Goal: Task Accomplishment & Management: Use online tool/utility

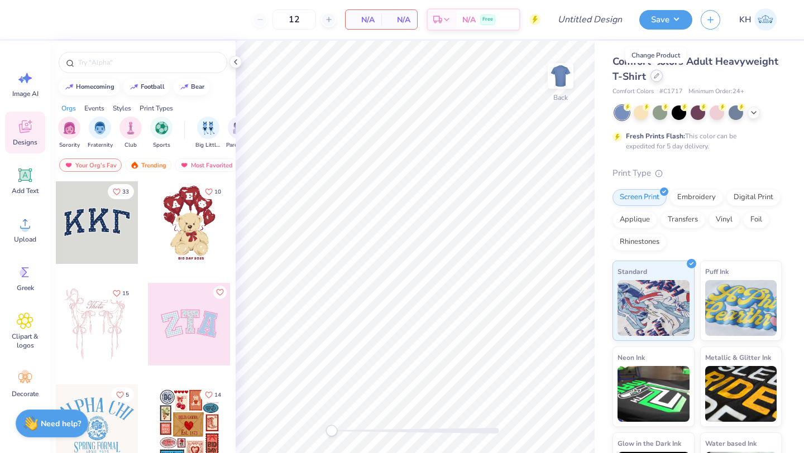
click at [657, 80] on div at bounding box center [657, 76] width 12 height 12
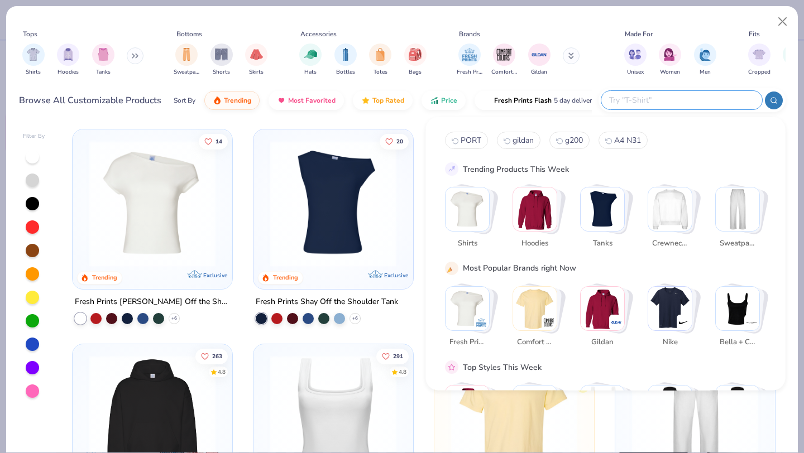
click at [699, 101] on input "text" at bounding box center [681, 100] width 146 height 13
paste input "P7-FPN924"
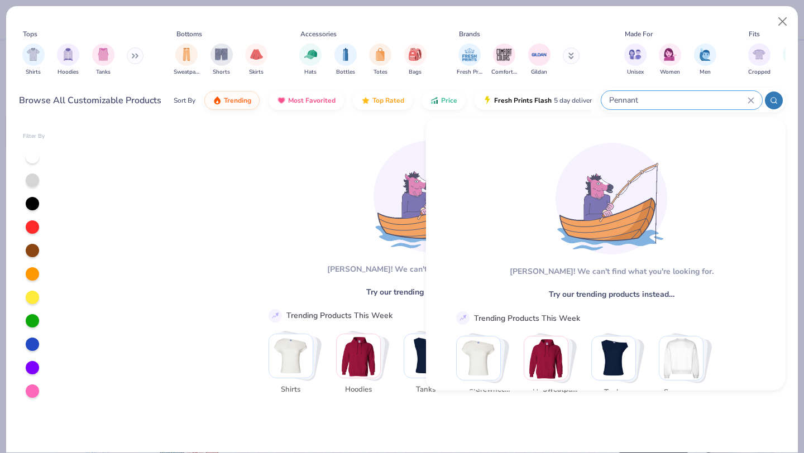
click at [751, 99] on icon at bounding box center [750, 100] width 5 height 5
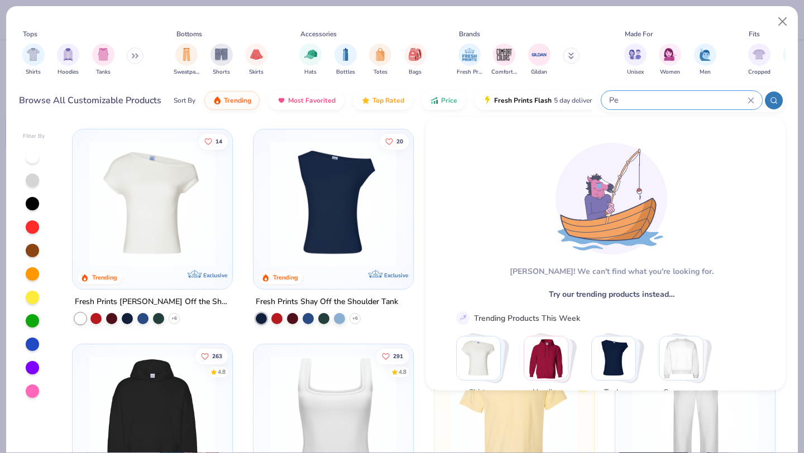
type input "P"
type input "h"
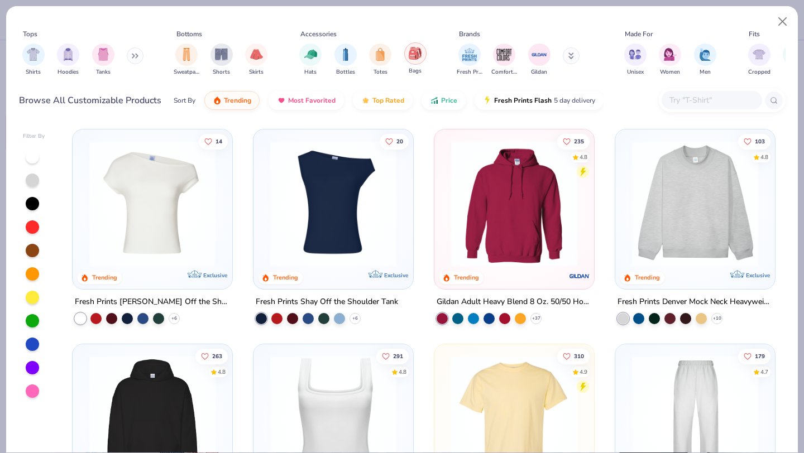
click at [412, 58] on img "filter for Bags" at bounding box center [415, 53] width 12 height 13
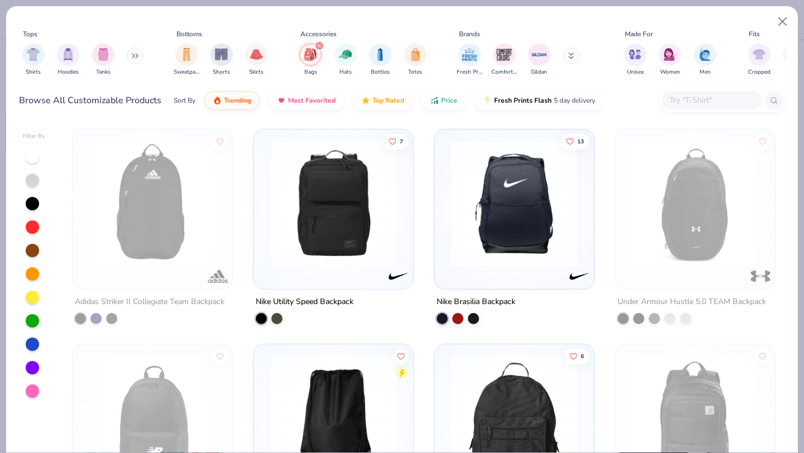
click at [698, 102] on input "text" at bounding box center [711, 100] width 86 height 13
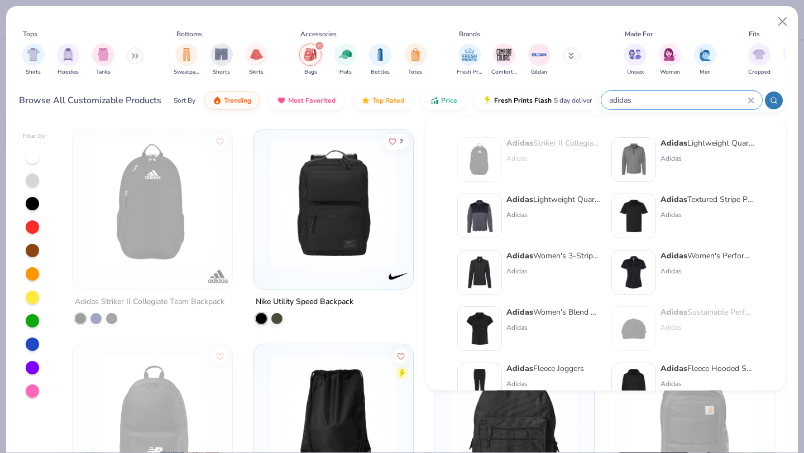
type input "adidas"
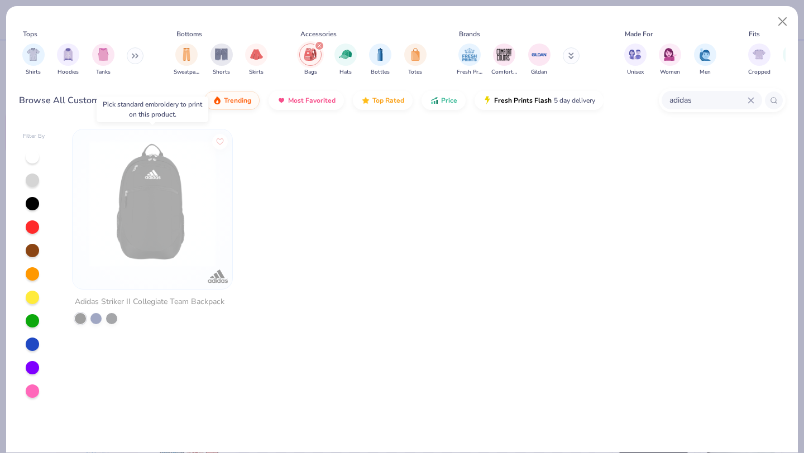
click at [184, 251] on img at bounding box center [152, 204] width 137 height 126
click at [201, 299] on div "Adidas Striker II Collegiate Team Backpack" at bounding box center [150, 302] width 150 height 14
click at [180, 218] on img at bounding box center [152, 204] width 137 height 126
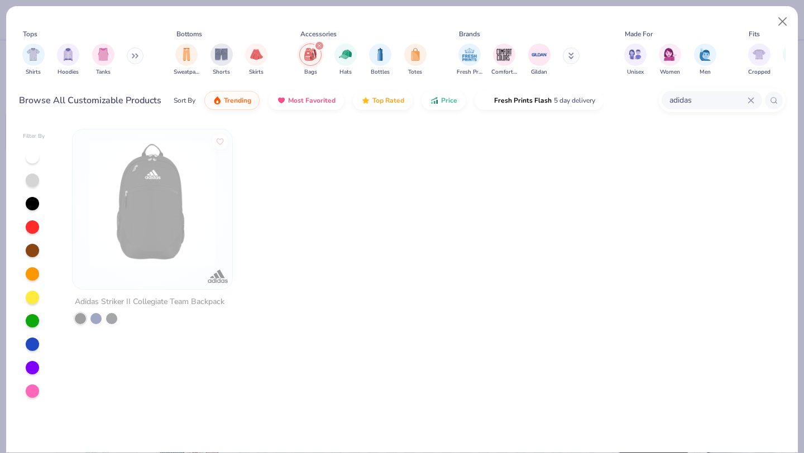
click at [751, 101] on icon at bounding box center [750, 100] width 5 height 5
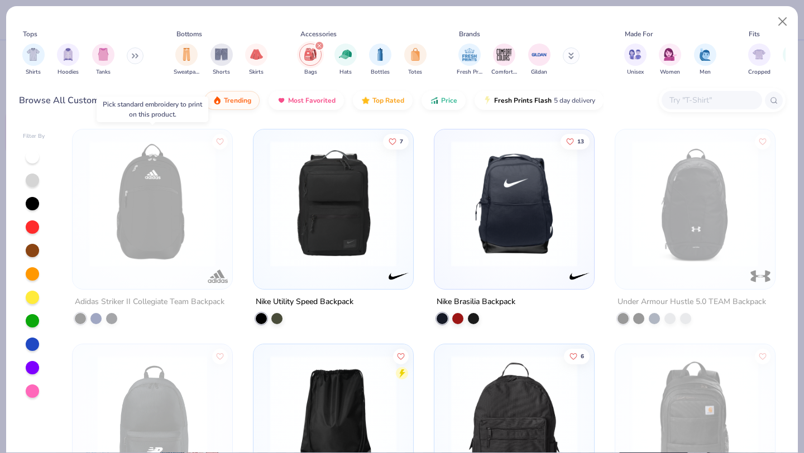
click at [155, 224] on img at bounding box center [152, 204] width 137 height 126
click at [156, 226] on img at bounding box center [152, 204] width 137 height 126
click at [165, 290] on div "Adidas Striker II Collegiate Team Backpack" at bounding box center [152, 226] width 161 height 195
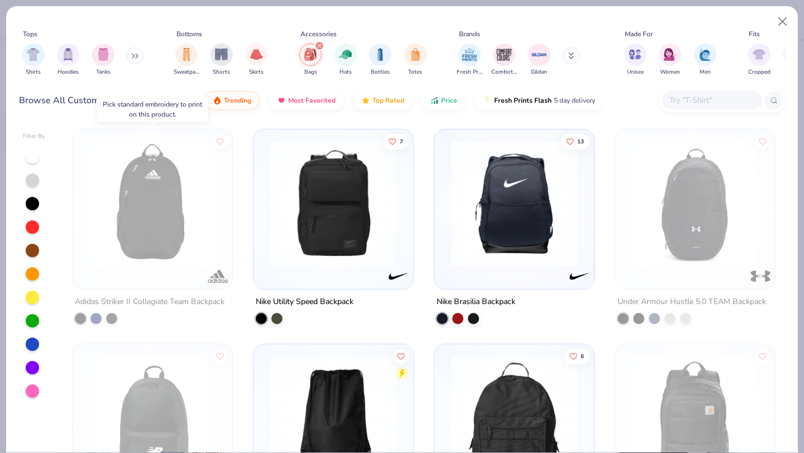
click at [165, 290] on div "Adidas Striker II Collegiate Team Backpack" at bounding box center [152, 226] width 161 height 195
click at [377, 55] on img "filter for Bottles" at bounding box center [380, 53] width 12 height 13
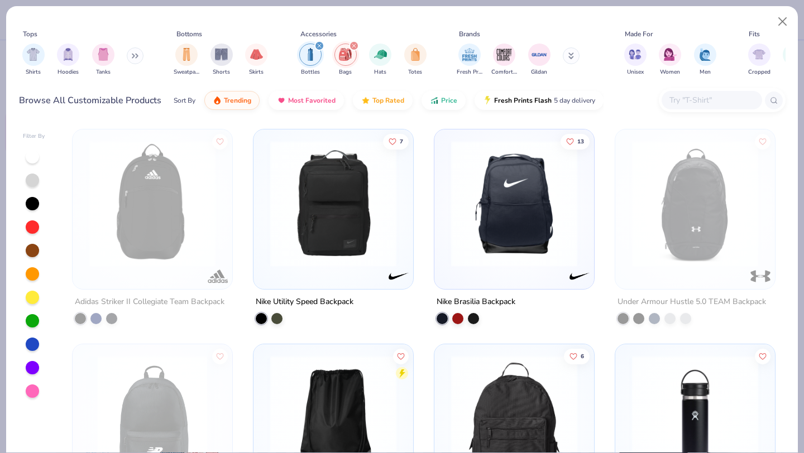
click at [354, 46] on icon "filter for Bags" at bounding box center [353, 45] width 3 height 3
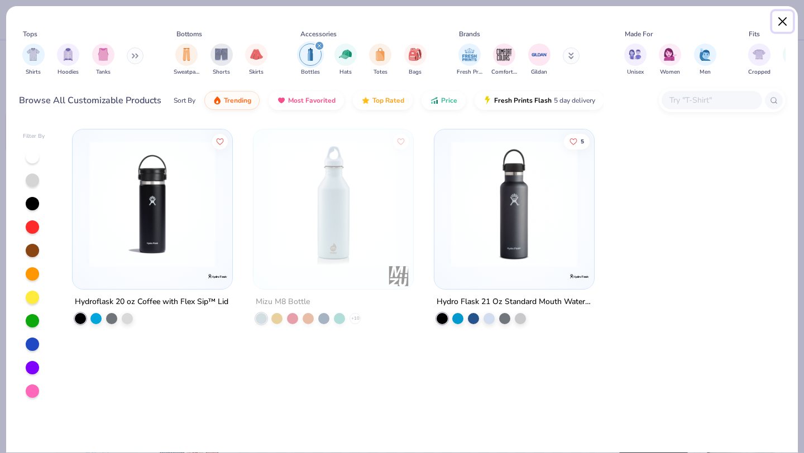
click at [783, 21] on button "Close" at bounding box center [782, 21] width 21 height 21
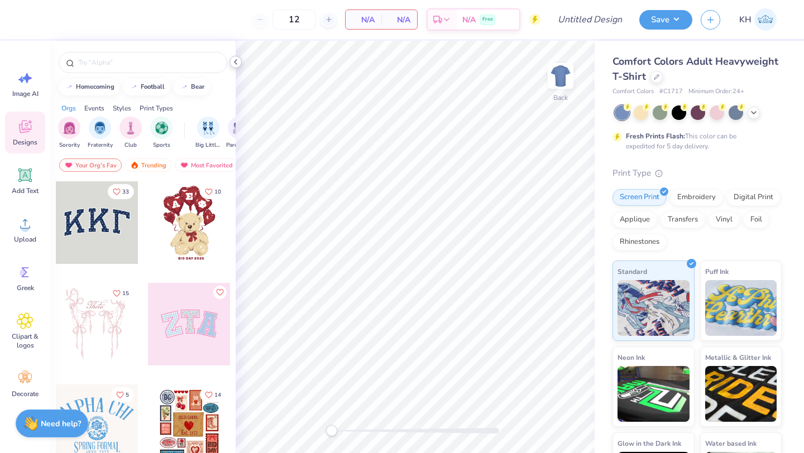
click at [235, 60] on icon at bounding box center [235, 62] width 9 height 9
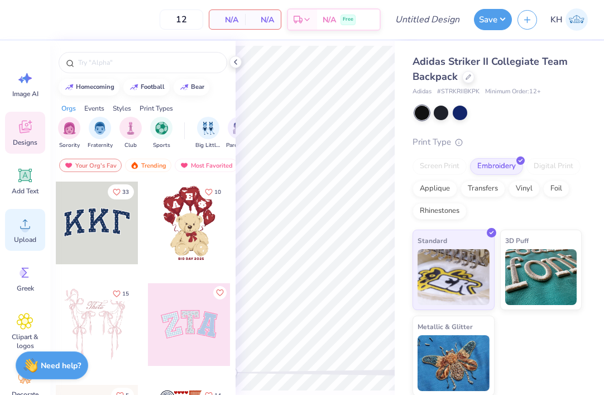
click at [29, 240] on span "Upload" at bounding box center [25, 239] width 22 height 9
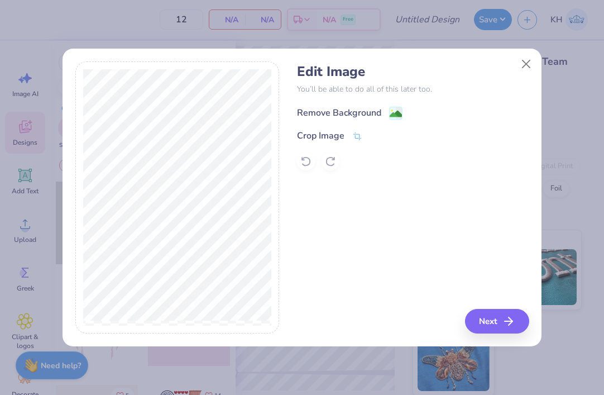
click at [351, 111] on div "Remove Background" at bounding box center [339, 112] width 84 height 13
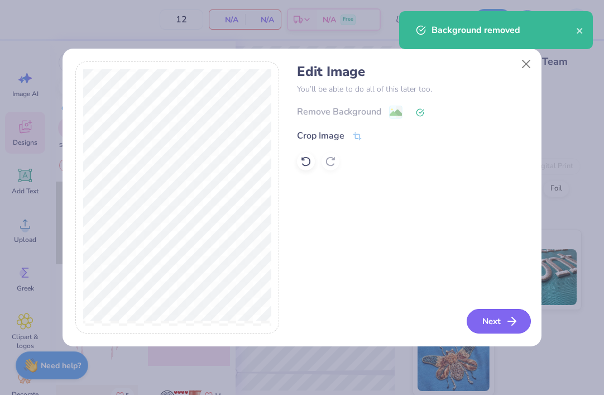
click at [501, 326] on button "Next" at bounding box center [499, 321] width 64 height 25
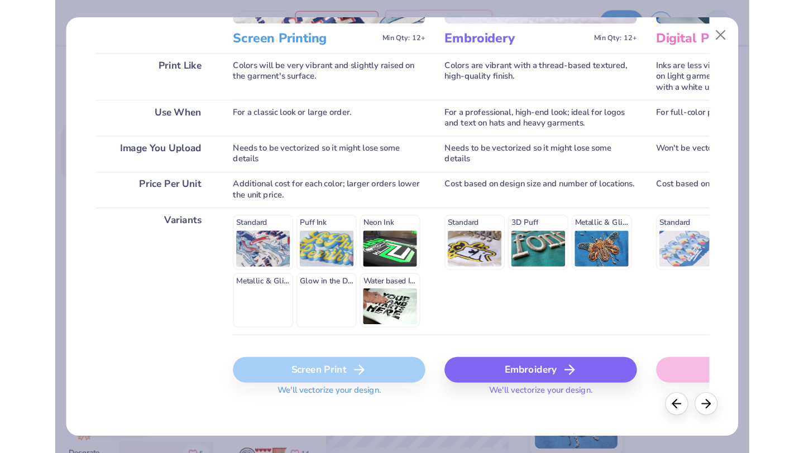
scroll to position [162, 0]
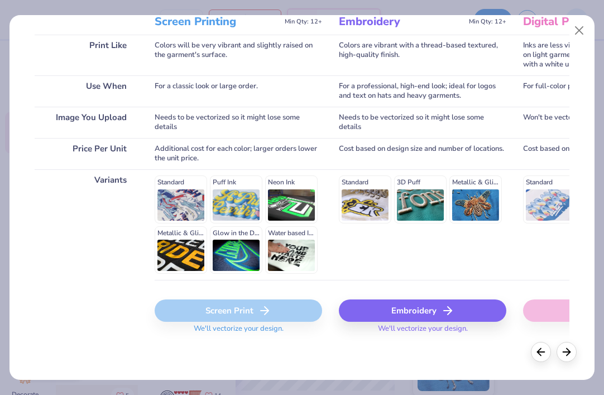
click at [413, 309] on div "Embroidery" at bounding box center [423, 310] width 168 height 22
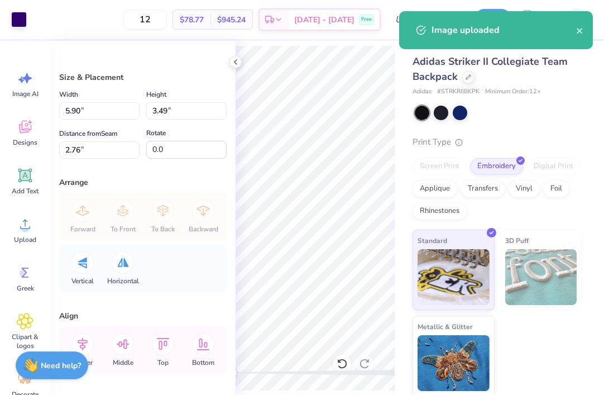
type input "4.42"
type input "2.61"
type input "3.63"
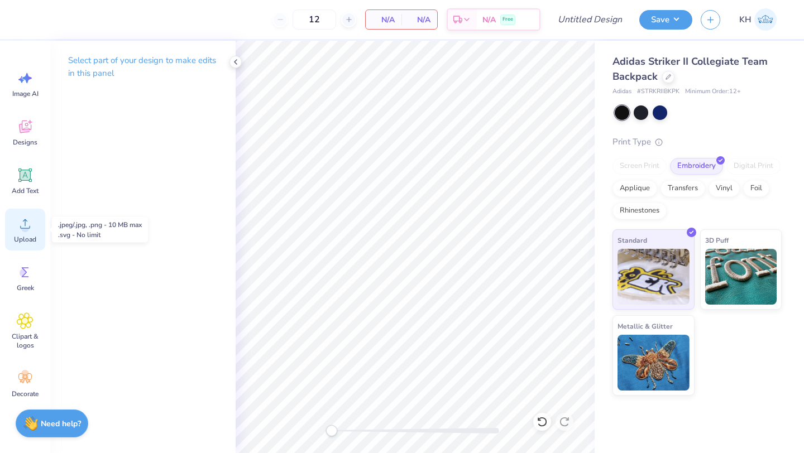
click at [26, 226] on circle at bounding box center [25, 228] width 8 height 8
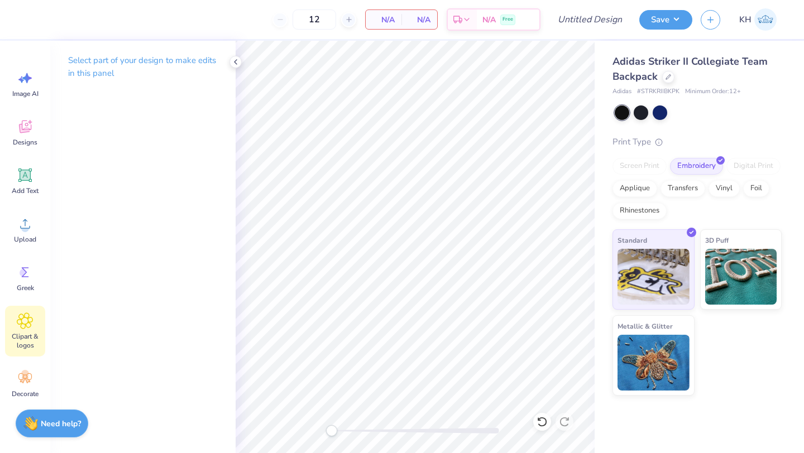
click at [28, 323] on icon at bounding box center [25, 321] width 16 height 17
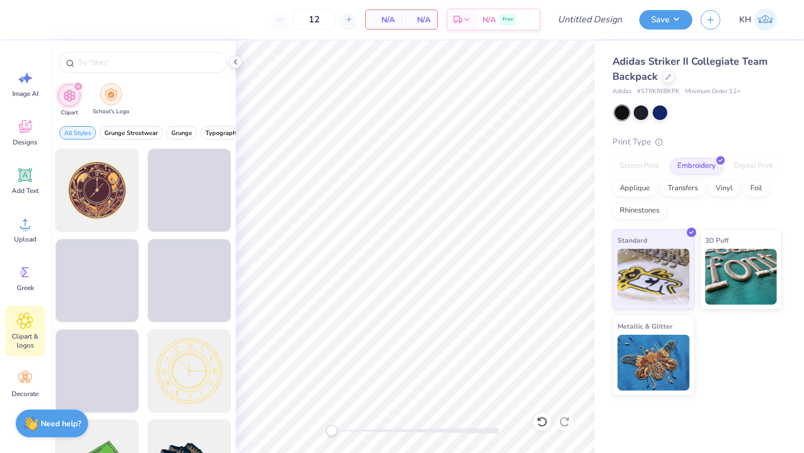
click at [116, 101] on div "filter for School's Logo" at bounding box center [111, 94] width 22 height 22
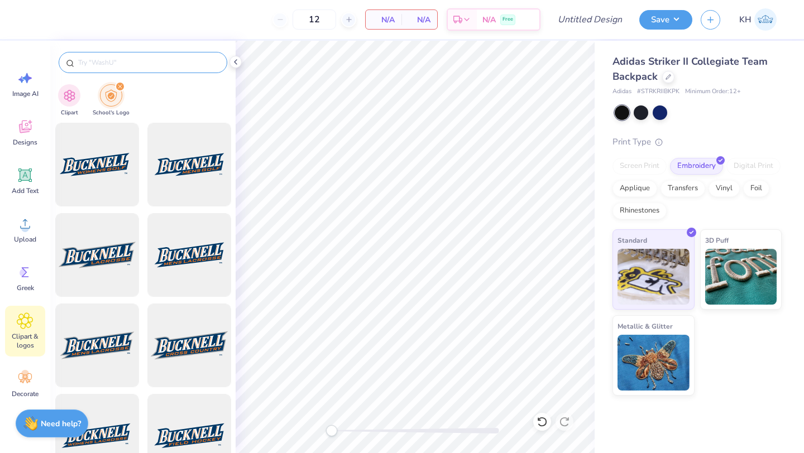
click at [136, 64] on input "text" at bounding box center [148, 62] width 143 height 11
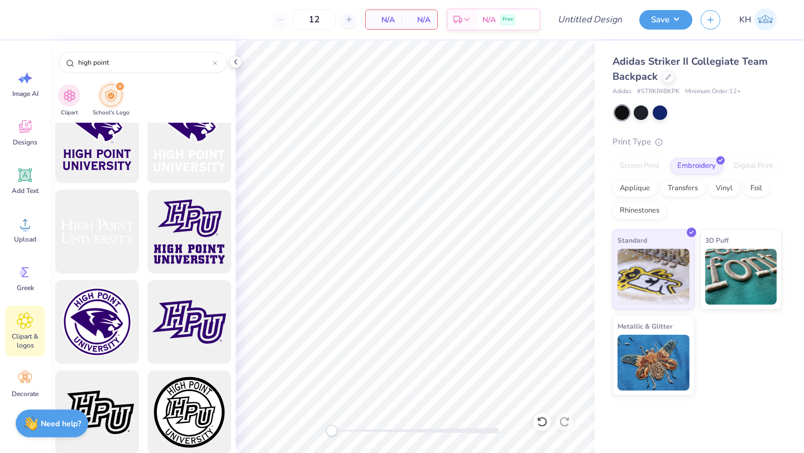
scroll to position [566, 0]
type input "high point"
click at [169, 323] on div at bounding box center [189, 322] width 92 height 92
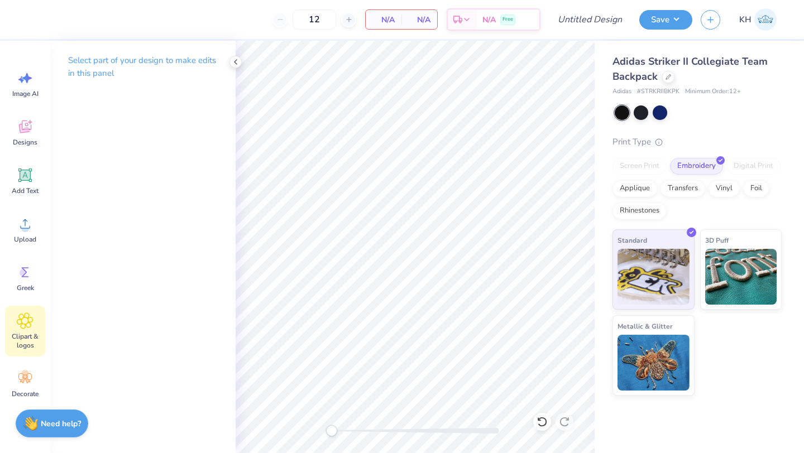
click at [34, 326] on div "Clipart & logos" at bounding box center [25, 331] width 40 height 51
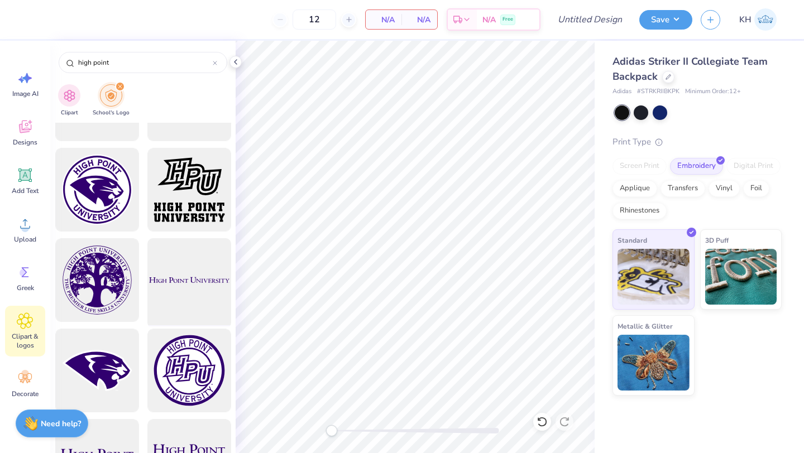
scroll to position [65, 0]
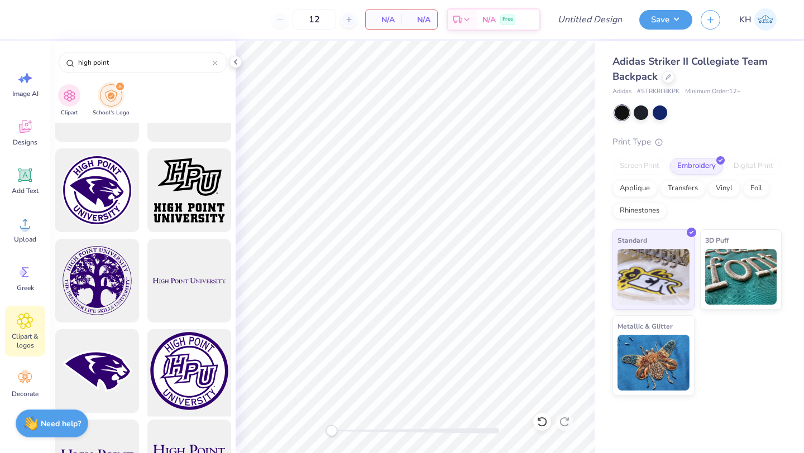
click at [182, 368] on div at bounding box center [189, 372] width 92 height 92
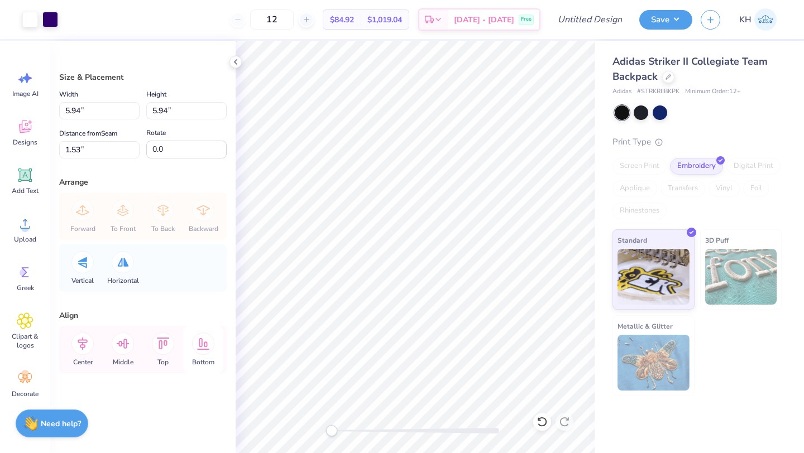
type input "4.27"
type input "3.20"
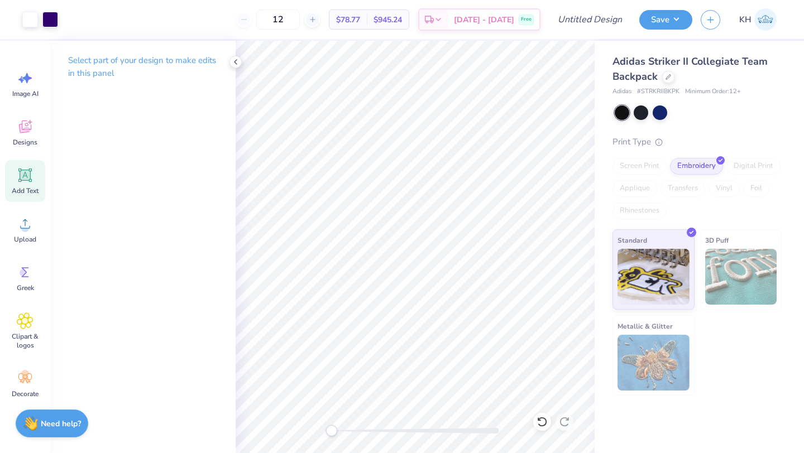
click at [25, 169] on icon at bounding box center [25, 175] width 17 height 17
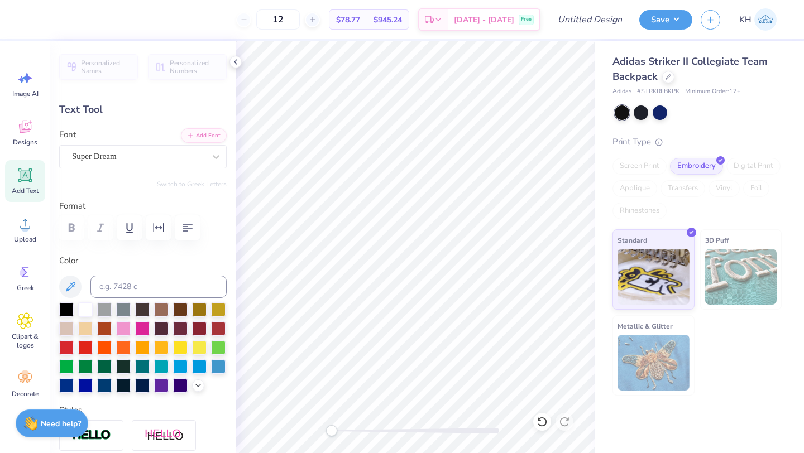
type textarea "T"
click at [194, 158] on div "Super Dream" at bounding box center [138, 156] width 135 height 17
type textarea "CLUB"
click at [161, 157] on div "Super Dream" at bounding box center [138, 156] width 135 height 17
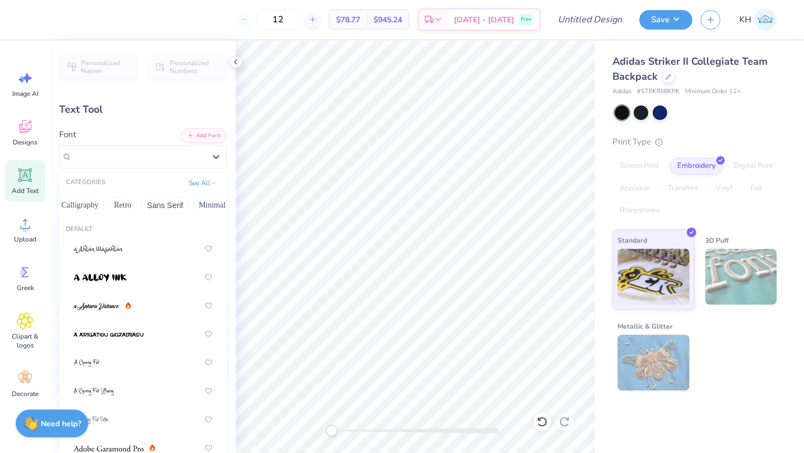
scroll to position [0, 189]
click at [170, 207] on button "Sans Serif" at bounding box center [164, 206] width 49 height 18
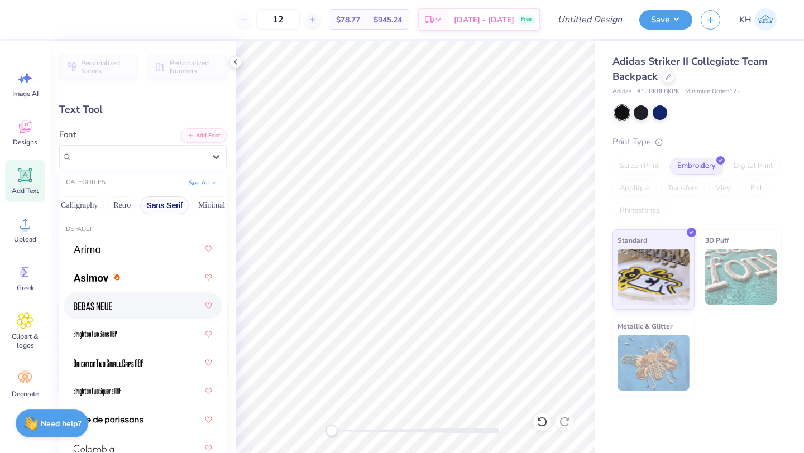
click at [123, 303] on div at bounding box center [143, 306] width 138 height 20
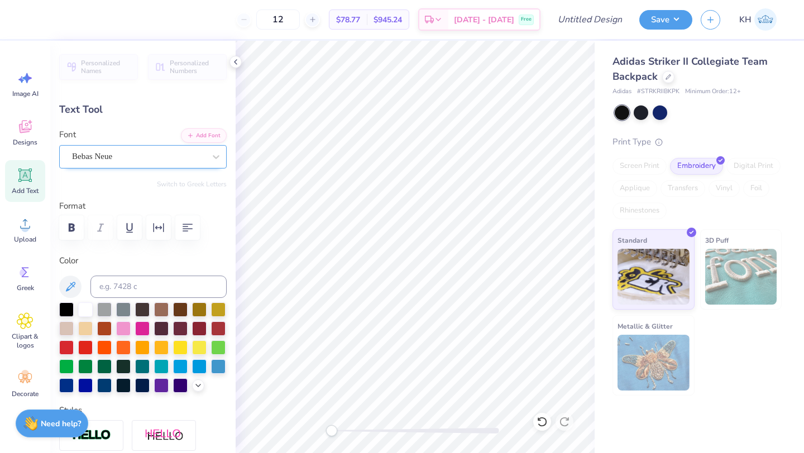
click at [168, 162] on div "Bebas Neue" at bounding box center [138, 156] width 135 height 17
click at [146, 160] on div "Bebas Neue" at bounding box center [138, 156] width 133 height 13
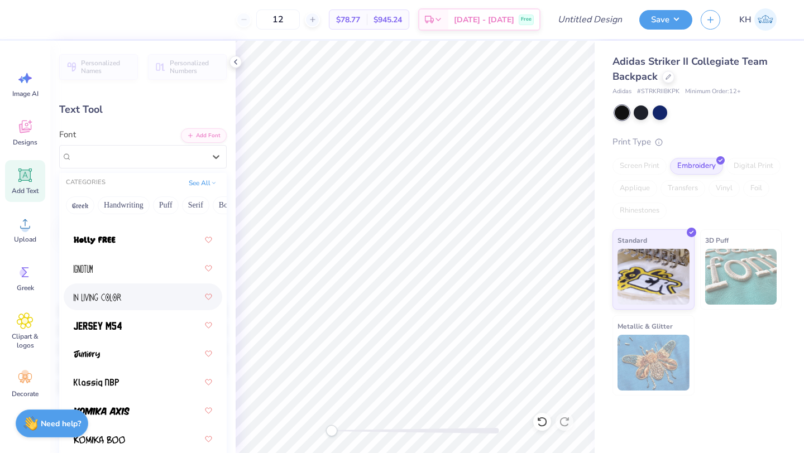
scroll to position [533, 0]
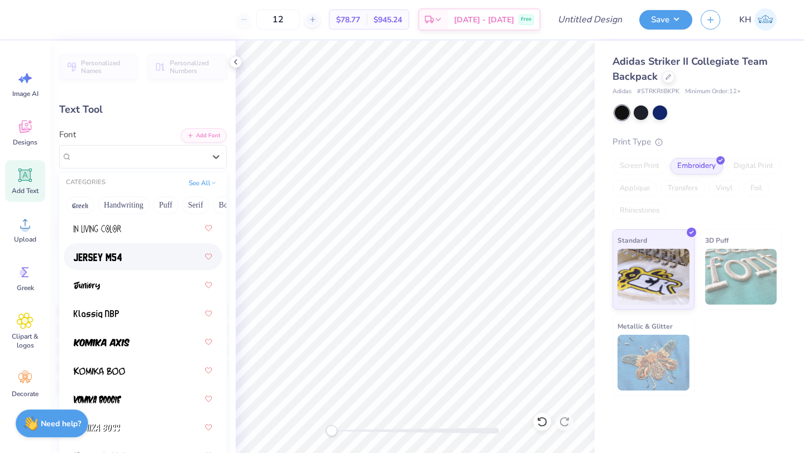
click at [142, 262] on div at bounding box center [143, 257] width 138 height 20
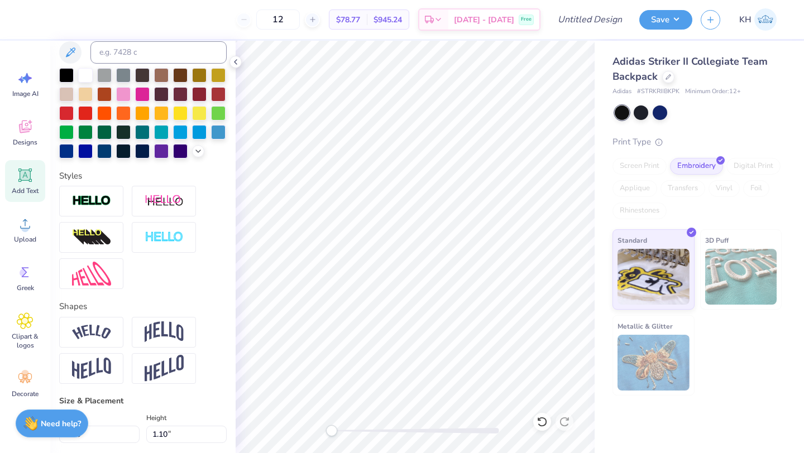
scroll to position [235, 0]
click at [109, 326] on img at bounding box center [91, 331] width 39 height 15
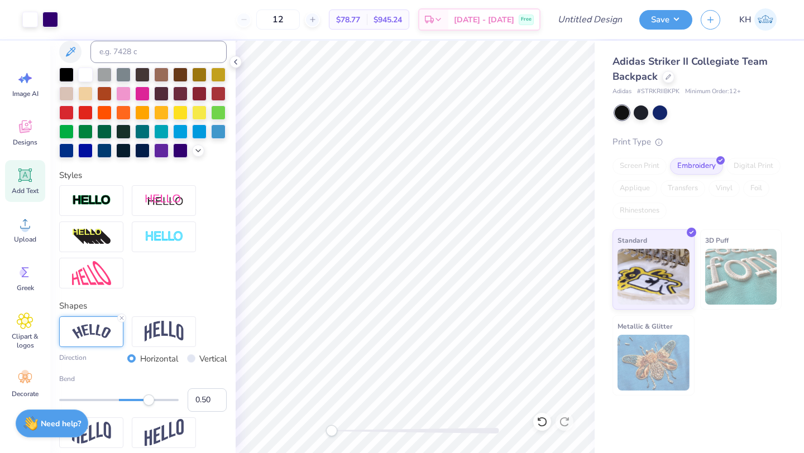
type input "4.43"
type input "1.55"
type input "3.73"
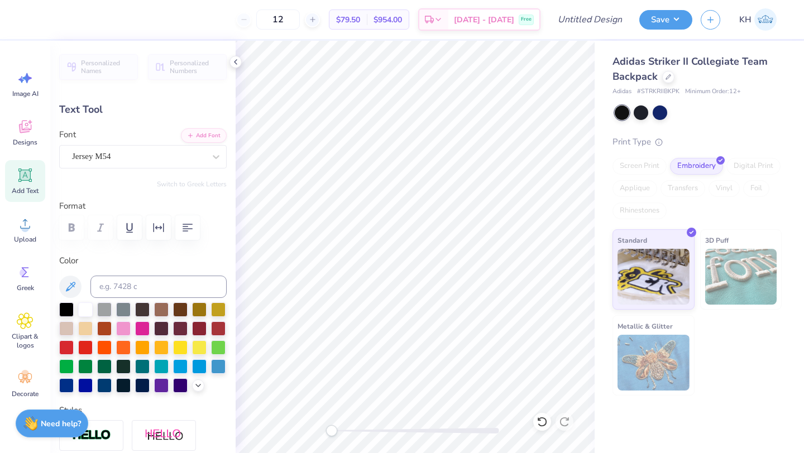
type input "3.83"
type input "1.34"
type input "0.71"
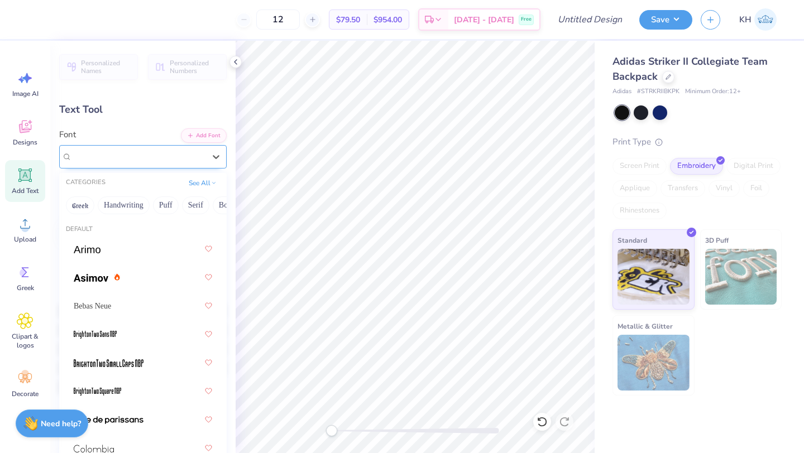
click at [147, 159] on div "Jersey M54" at bounding box center [138, 156] width 135 height 17
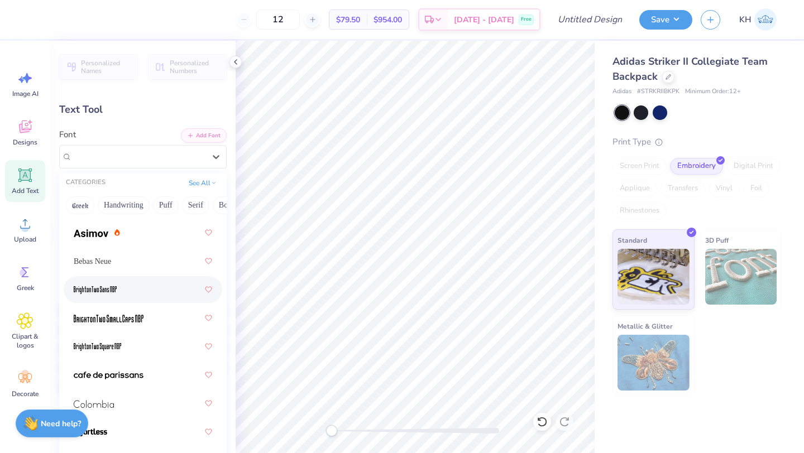
scroll to position [45, 0]
click at [128, 237] on div at bounding box center [143, 233] width 138 height 20
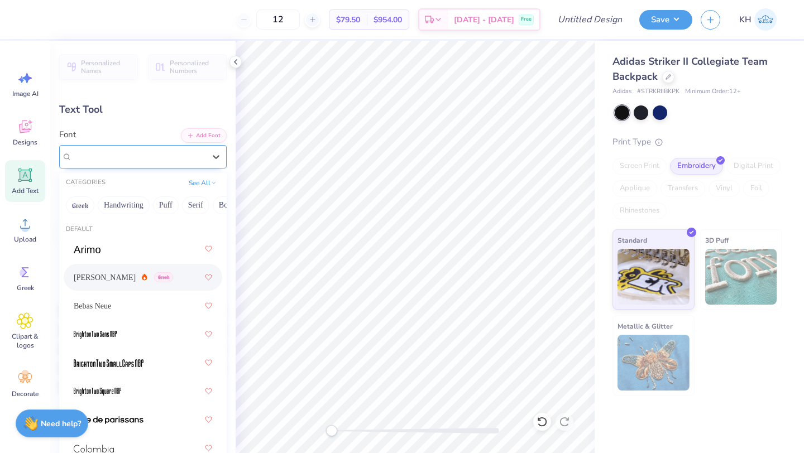
click at [162, 162] on div "[PERSON_NAME] Greek" at bounding box center [138, 156] width 135 height 17
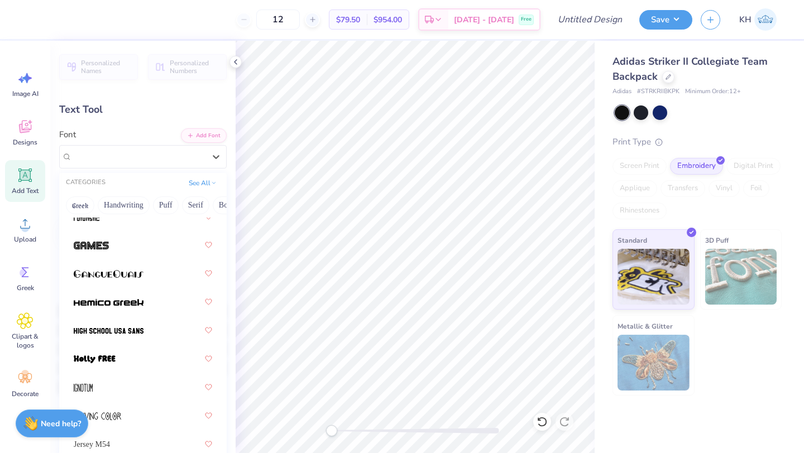
scroll to position [343, 0]
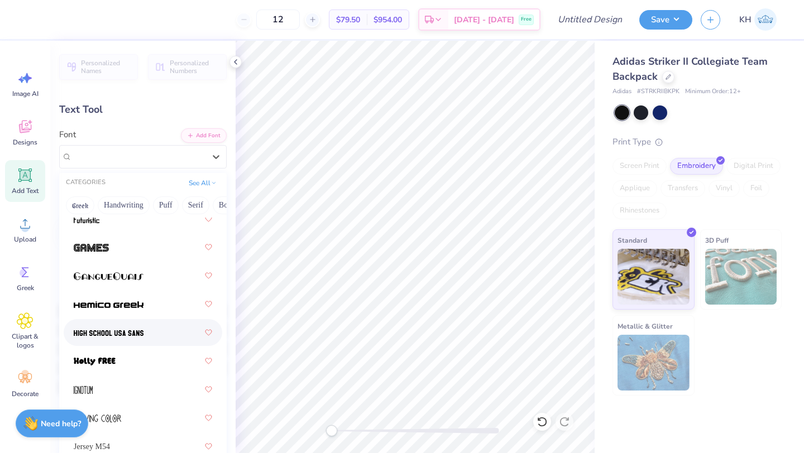
click at [152, 336] on div at bounding box center [143, 333] width 138 height 20
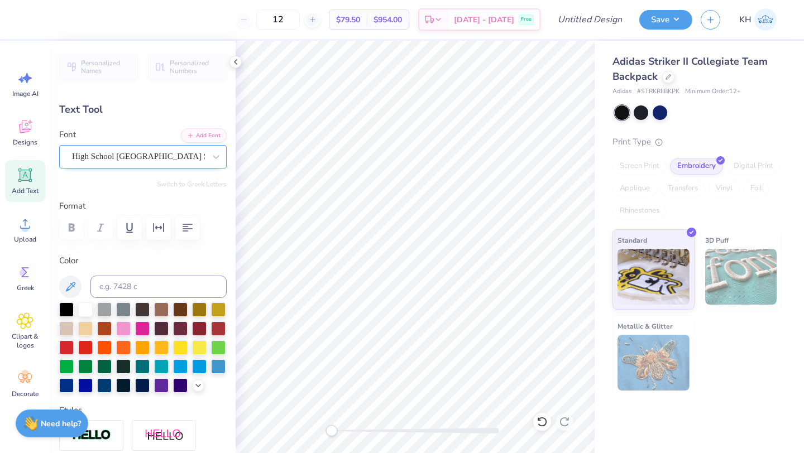
click at [188, 162] on div "High School [GEOGRAPHIC_DATA] Sans" at bounding box center [138, 156] width 135 height 17
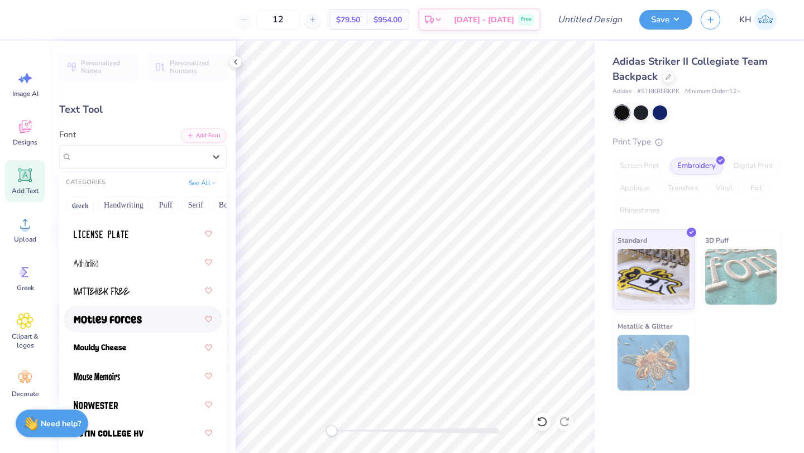
scroll to position [1266, 0]
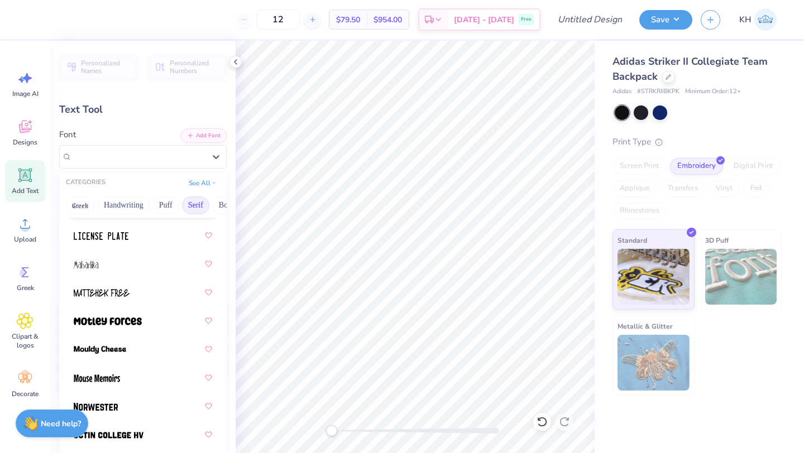
click at [193, 205] on button "Serif" at bounding box center [195, 206] width 27 height 18
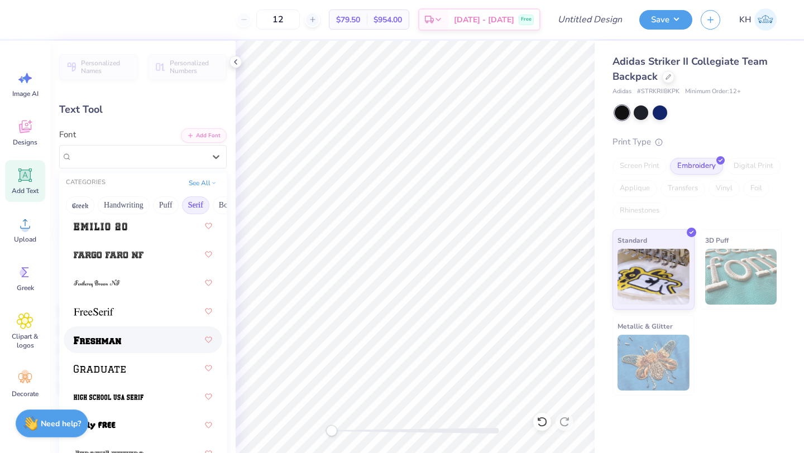
scroll to position [1278, 0]
click at [140, 339] on div at bounding box center [143, 338] width 138 height 20
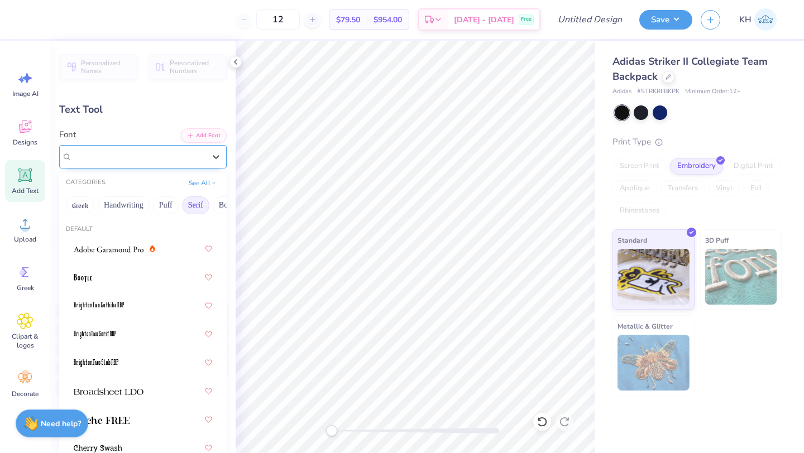
click at [176, 159] on div "Freshman" at bounding box center [138, 156] width 135 height 17
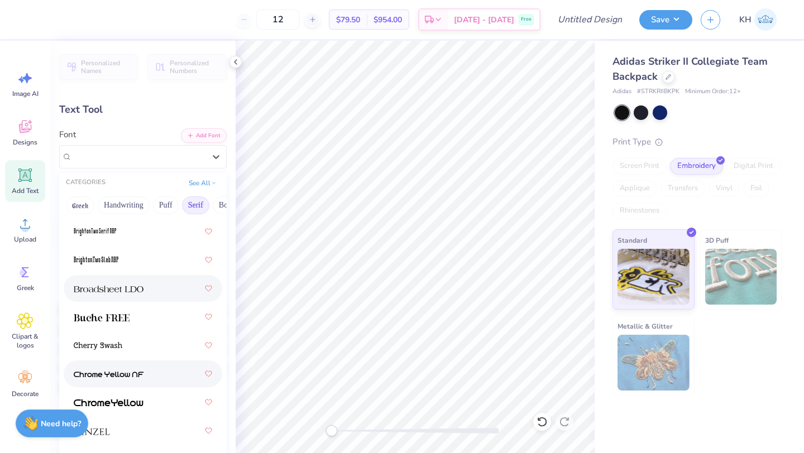
scroll to position [140, 0]
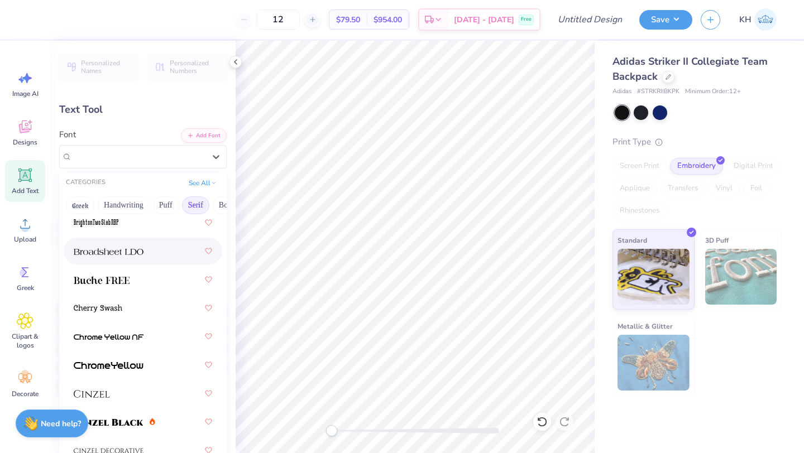
click at [168, 252] on div at bounding box center [143, 251] width 138 height 20
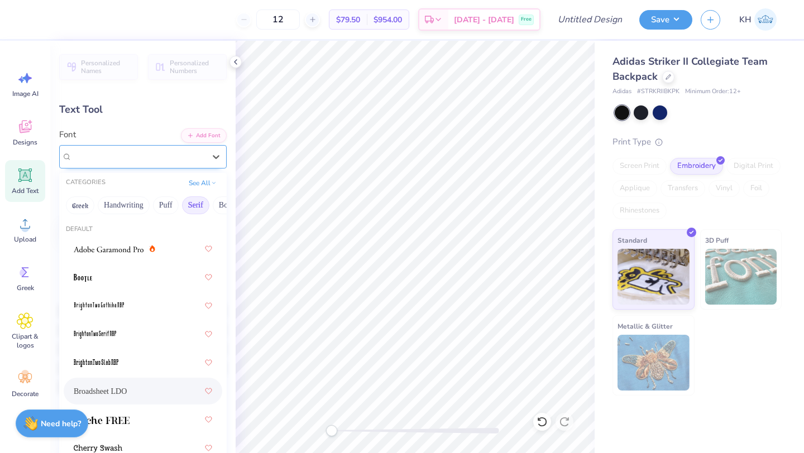
click at [193, 152] on div "Broadsheet LDO" at bounding box center [138, 156] width 135 height 17
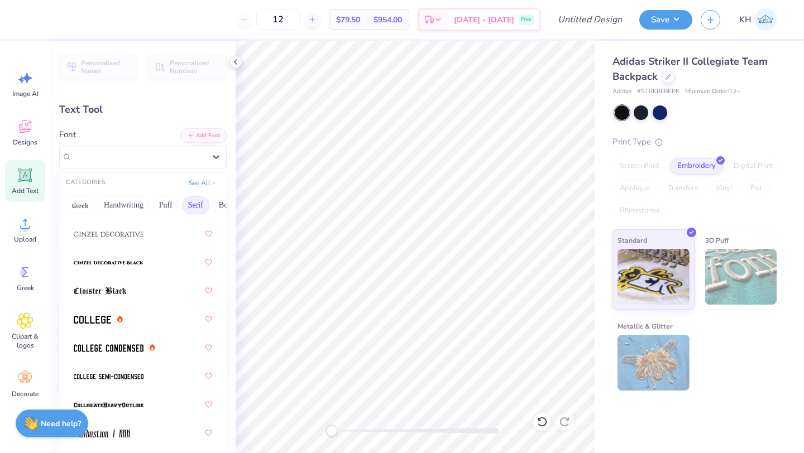
scroll to position [360, 0]
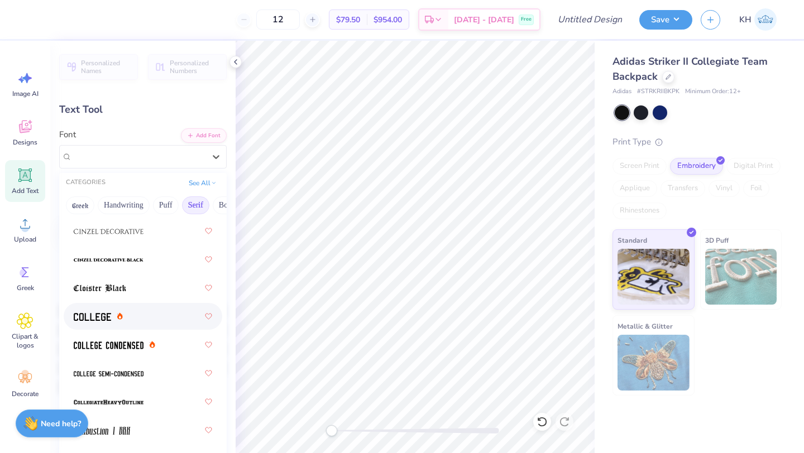
click at [154, 316] on div at bounding box center [143, 317] width 138 height 20
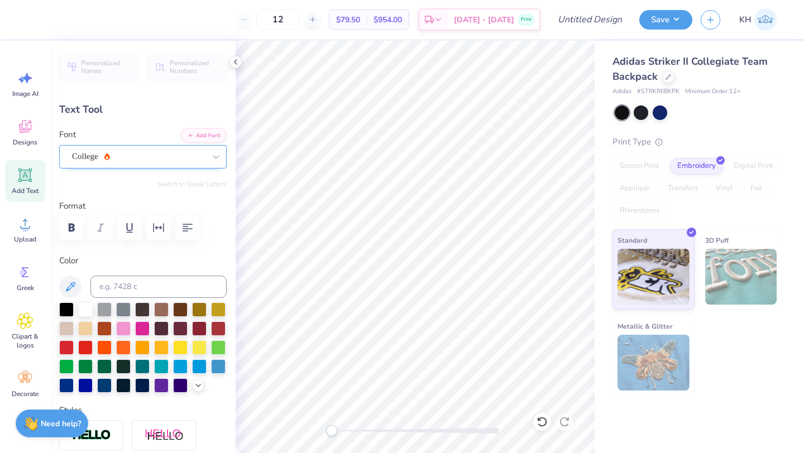
click at [205, 154] on div "College" at bounding box center [138, 156] width 135 height 17
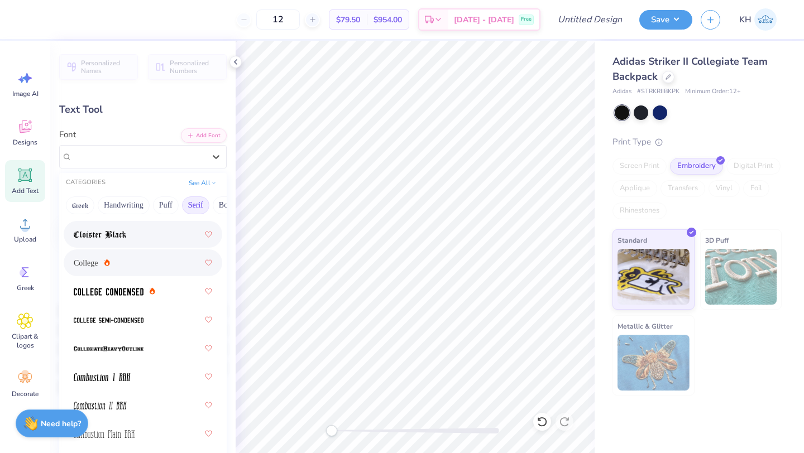
scroll to position [414, 0]
click at [172, 284] on div at bounding box center [143, 291] width 138 height 20
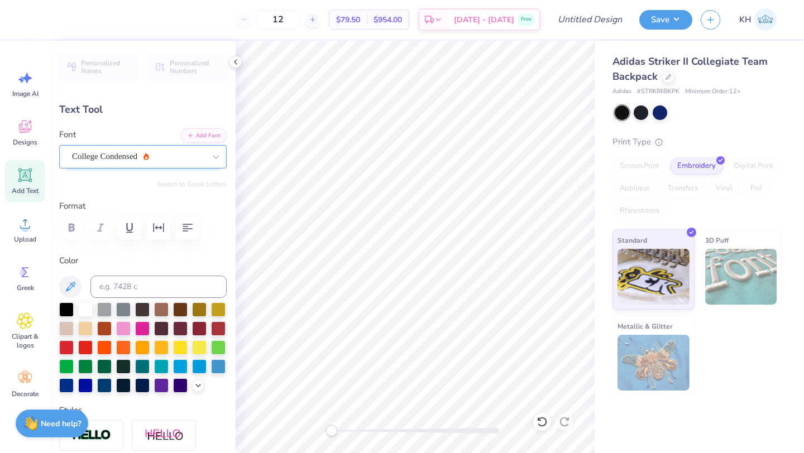
click at [170, 147] on div "College Condensed" at bounding box center [143, 156] width 168 height 23
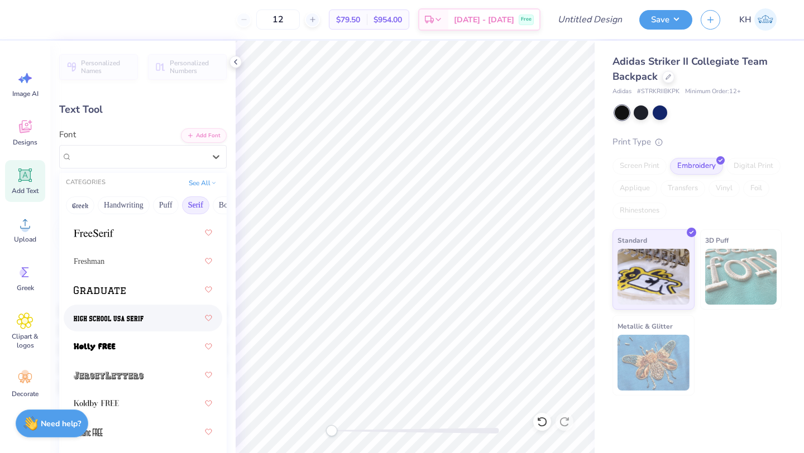
scroll to position [1359, 0]
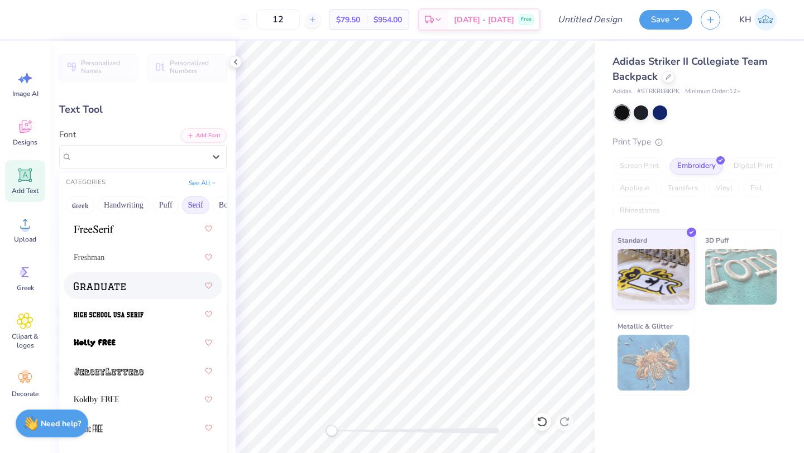
click at [145, 287] on div at bounding box center [143, 286] width 138 height 20
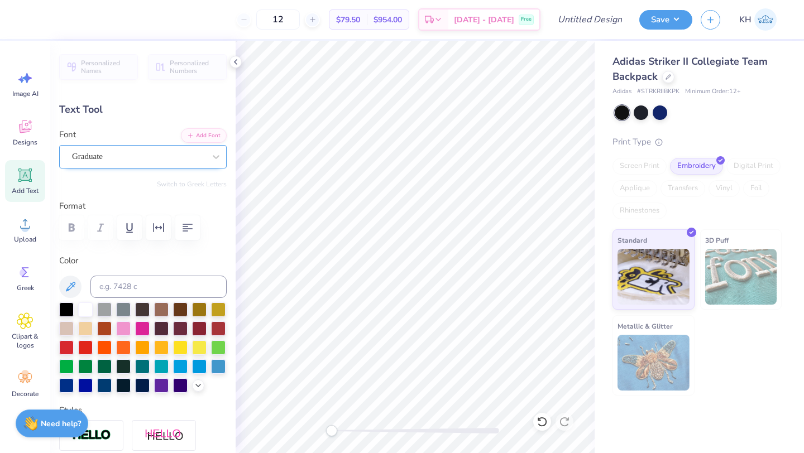
click at [168, 156] on div "Graduate" at bounding box center [138, 156] width 135 height 17
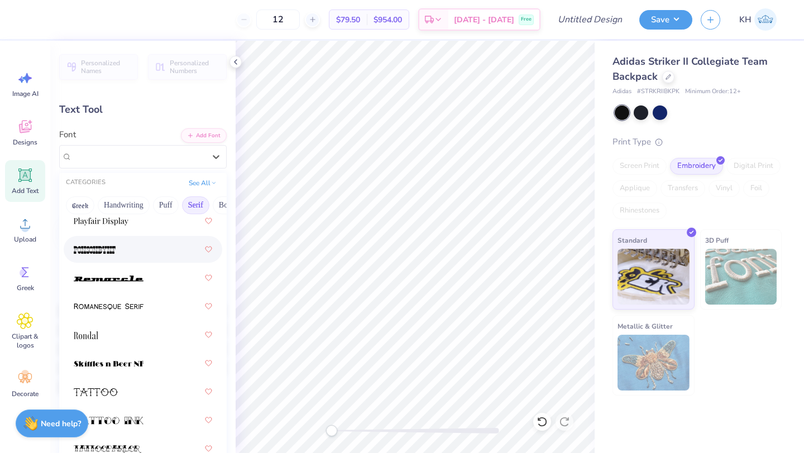
scroll to position [1793, 0]
click at [95, 285] on div at bounding box center [143, 279] width 138 height 20
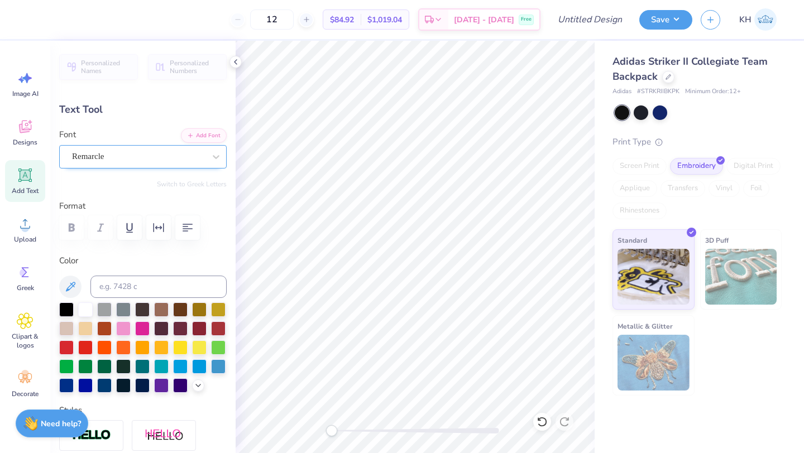
click at [117, 162] on div "Remarcle" at bounding box center [138, 156] width 135 height 17
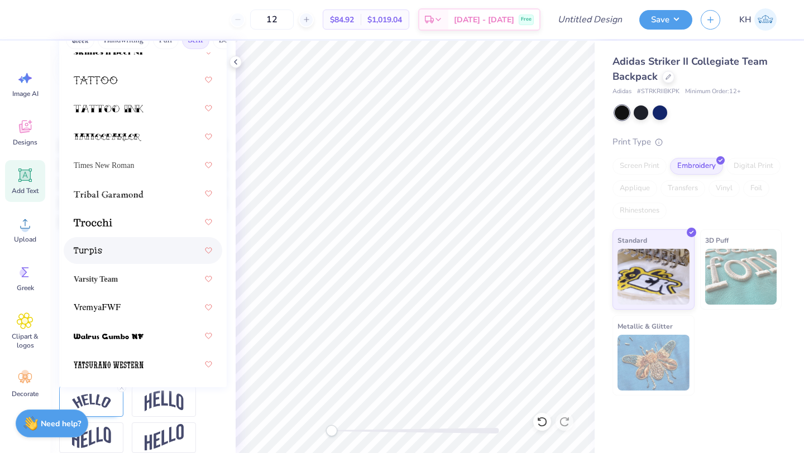
scroll to position [166, 0]
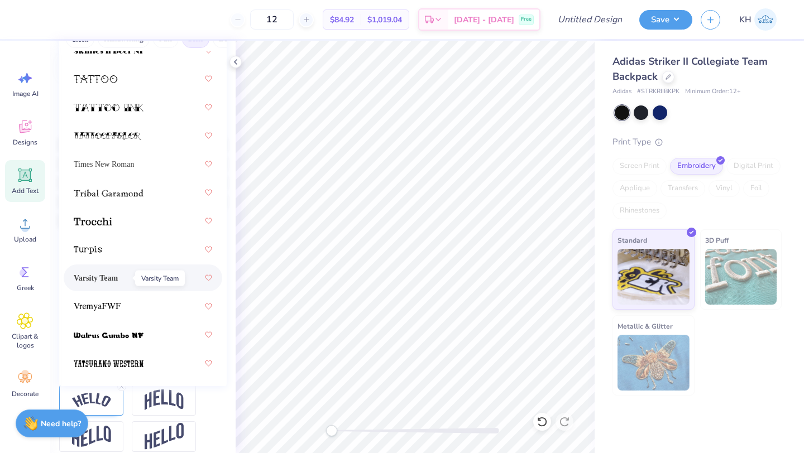
click at [118, 279] on span "Varsity Team" at bounding box center [96, 279] width 44 height 12
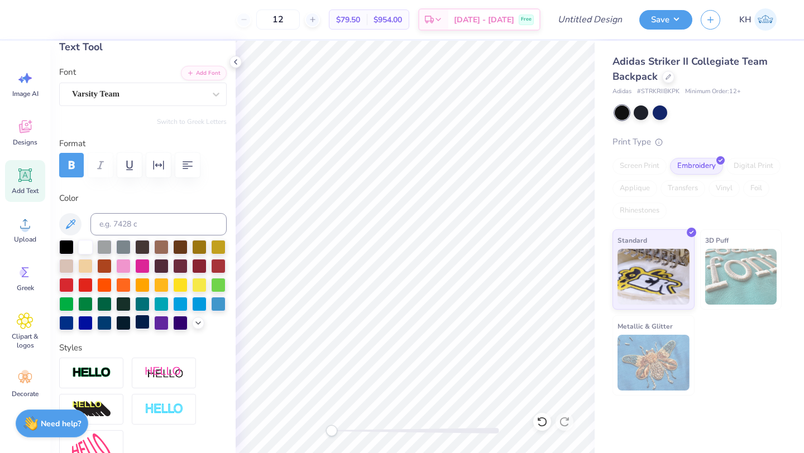
scroll to position [0, 0]
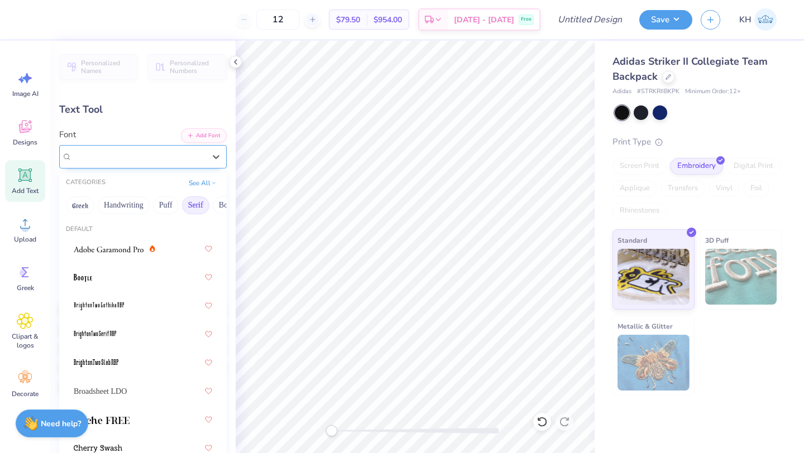
click at [140, 152] on div "Varsity Team" at bounding box center [138, 156] width 135 height 17
